Goal: Task Accomplishment & Management: Manage account settings

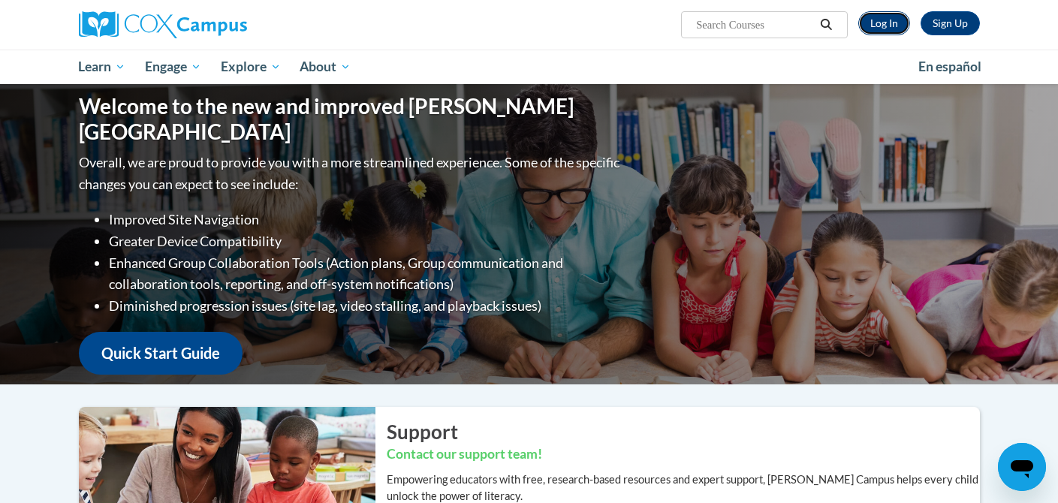
click at [876, 22] on link "Log In" at bounding box center [884, 23] width 52 height 24
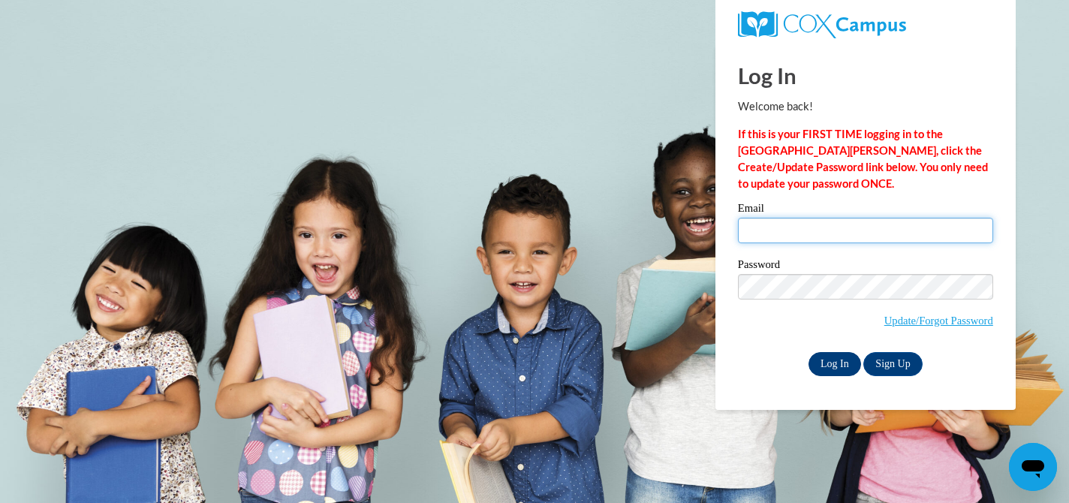
type input "odeali@wauwatosa.k12.wi.us"
click at [843, 364] on input "Log In" at bounding box center [835, 364] width 53 height 24
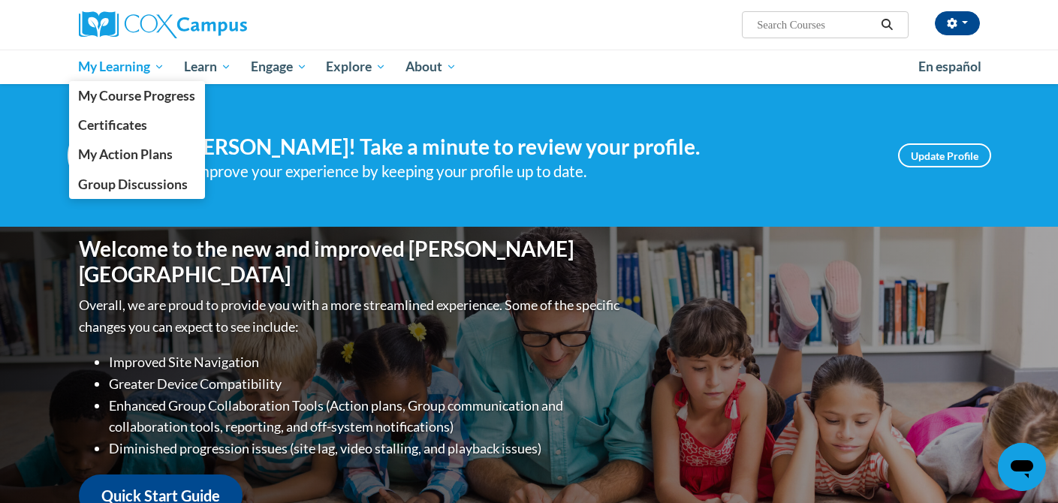
click at [112, 64] on span "My Learning" at bounding box center [121, 67] width 86 height 18
click at [112, 95] on span "My Course Progress" at bounding box center [136, 96] width 117 height 16
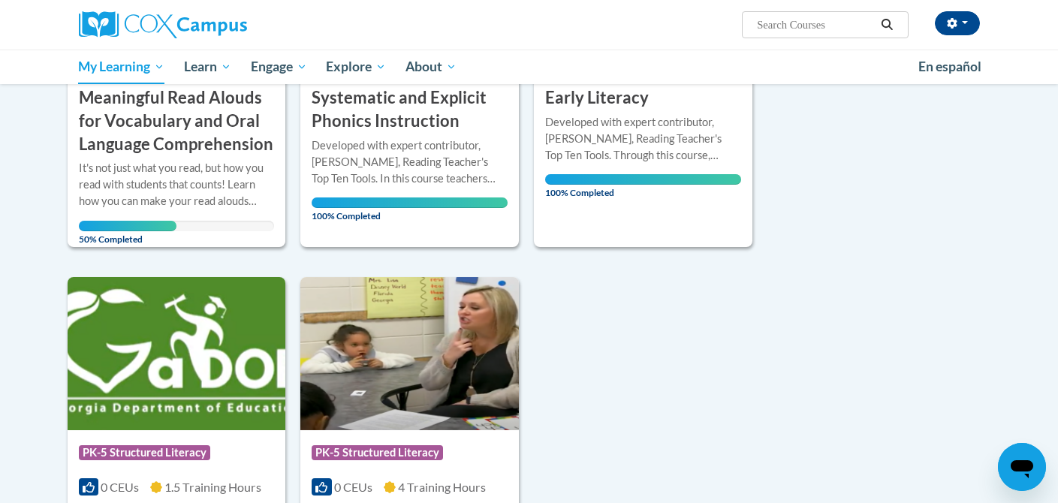
scroll to position [389, 0]
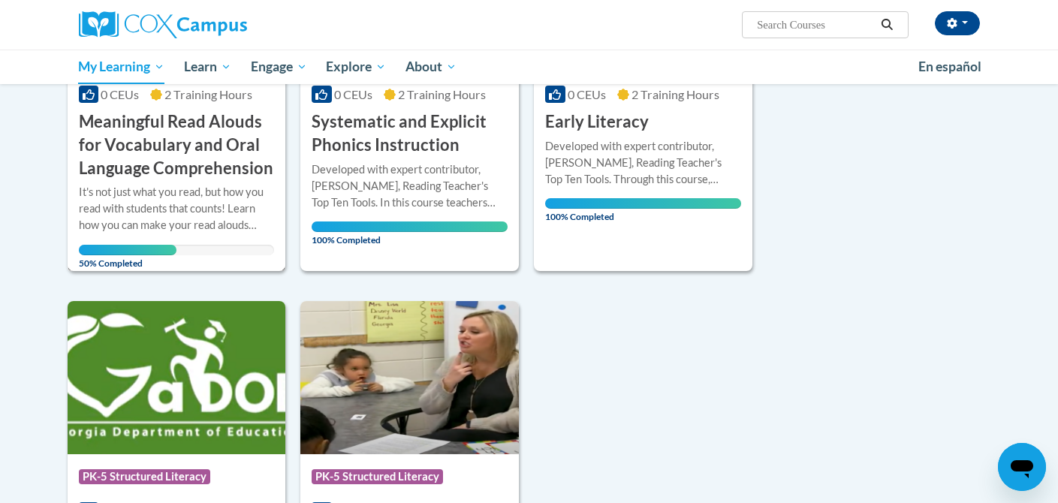
click at [156, 95] on icon at bounding box center [156, 95] width 12 height 12
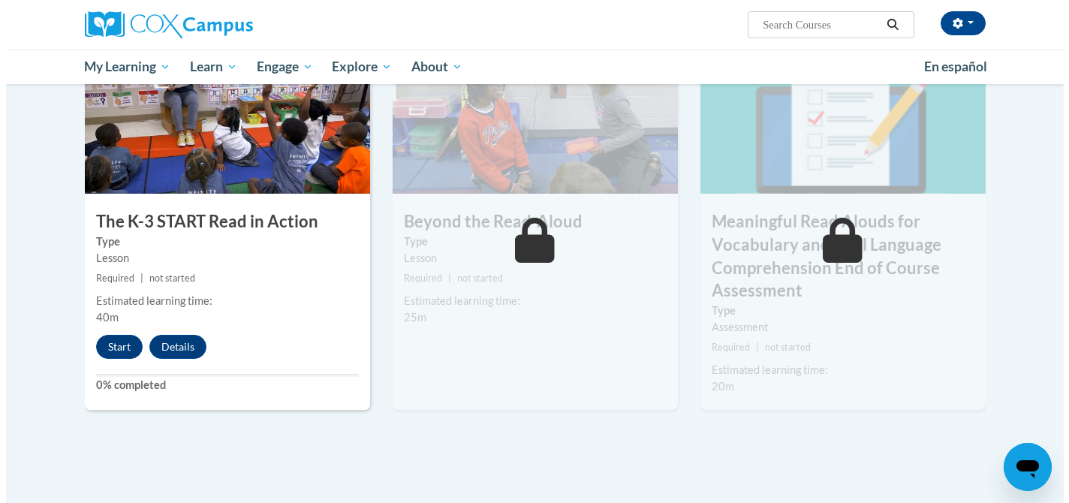
scroll to position [799, 0]
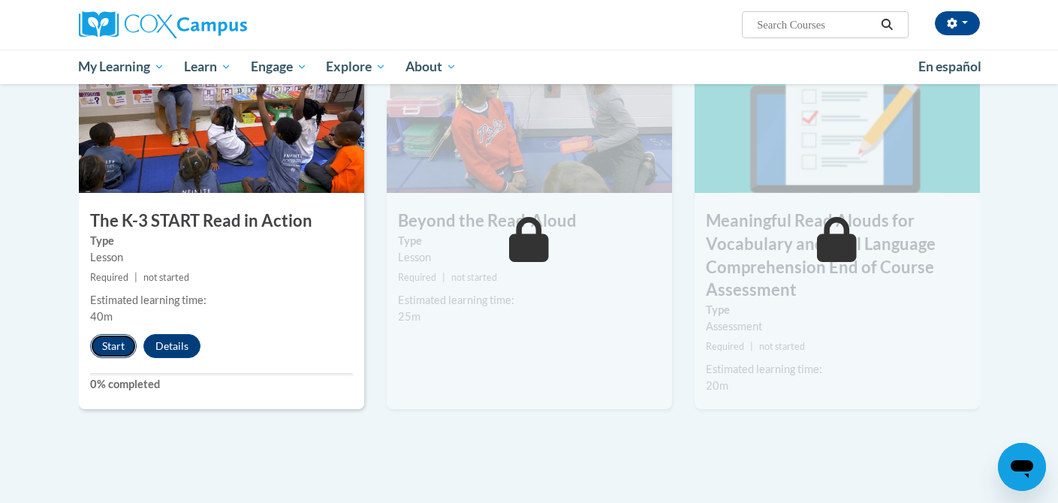
click at [111, 346] on button "Start" at bounding box center [113, 346] width 47 height 24
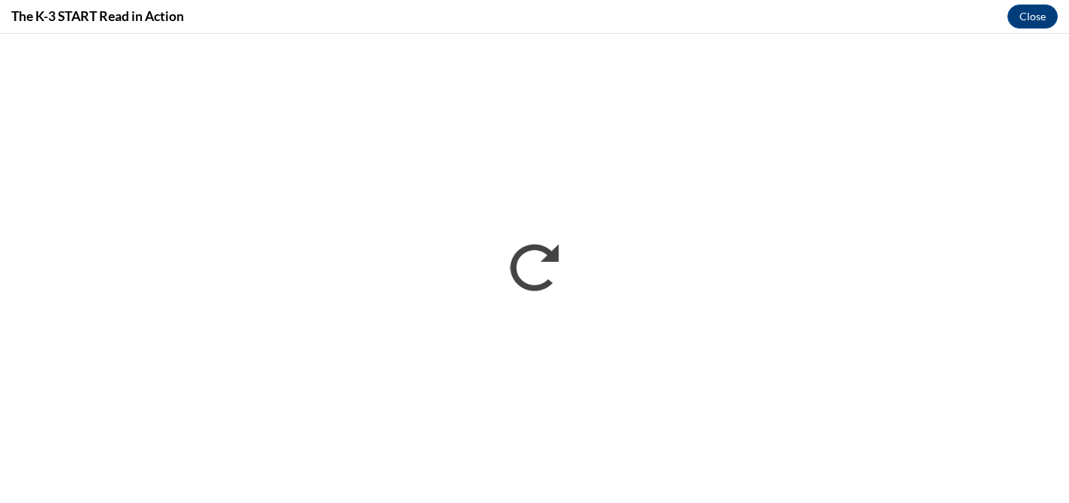
scroll to position [0, 0]
